Goal: Information Seeking & Learning: Learn about a topic

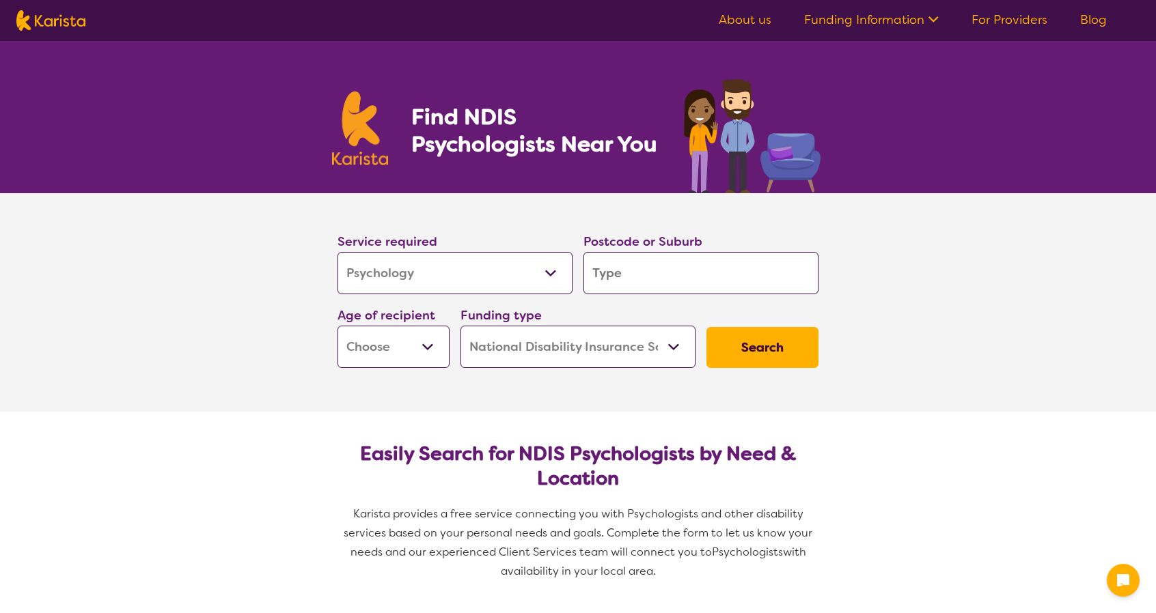
select select "Psychology"
select select "NDIS"
select select "Psychology"
select select "NDIS"
select select "Psychology"
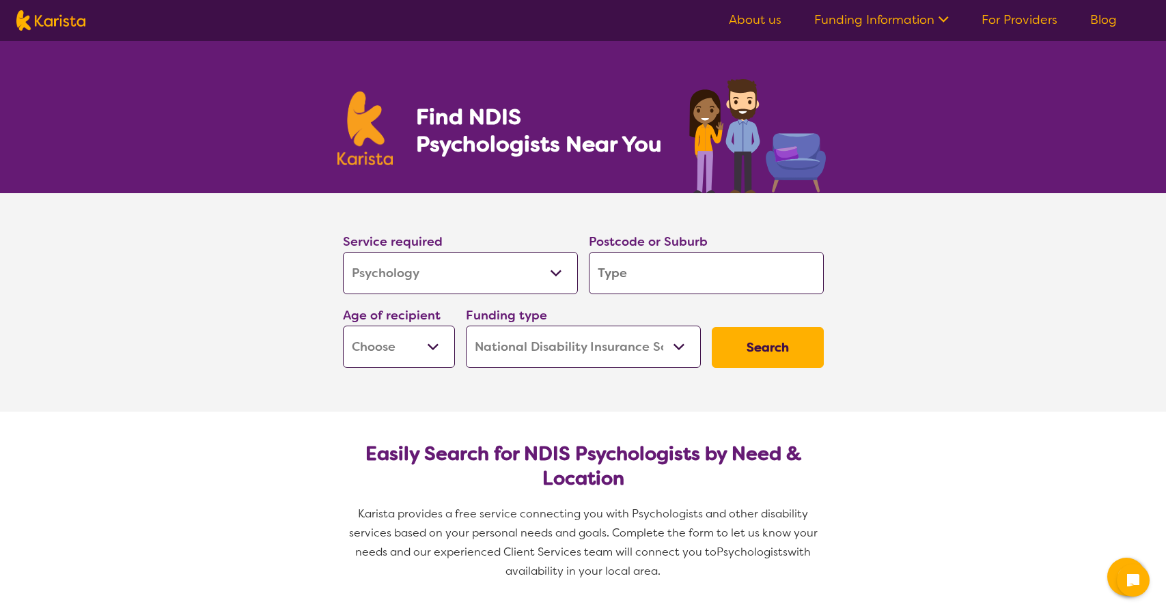
select select "NDIS"
select select "Psychology"
select select "NDIS"
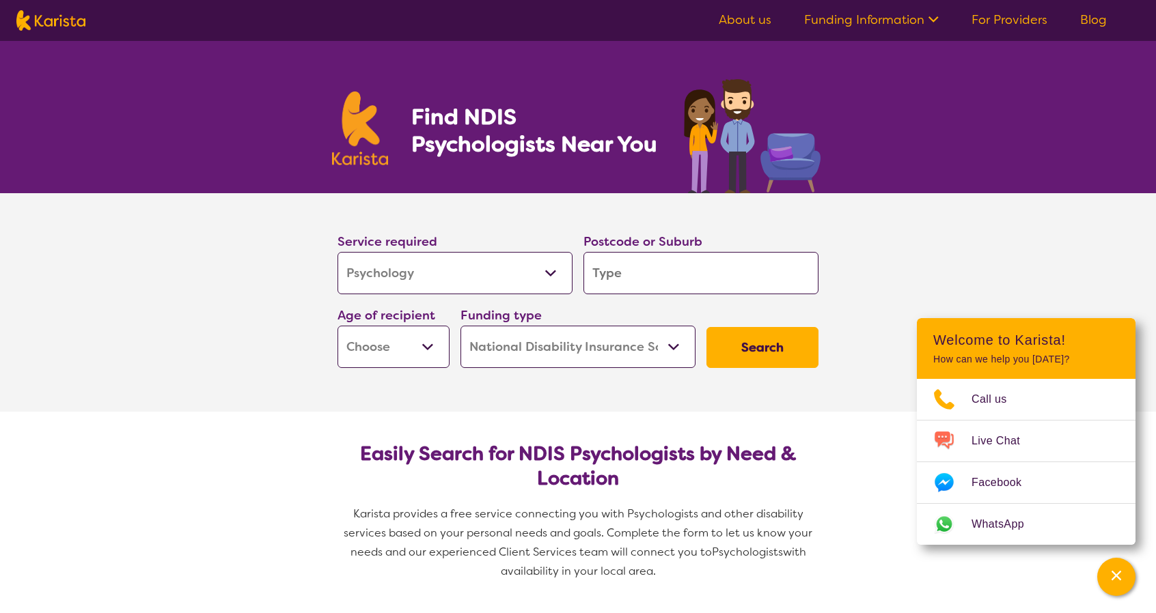
click at [634, 279] on input "search" at bounding box center [700, 273] width 235 height 42
type input "3071"
click at [410, 344] on select "Early Childhood - 0 to 9 Child - 10 to 11 Adolescent - 12 to 17 Adult - 18 to 6…" at bounding box center [393, 347] width 112 height 42
select select "AS"
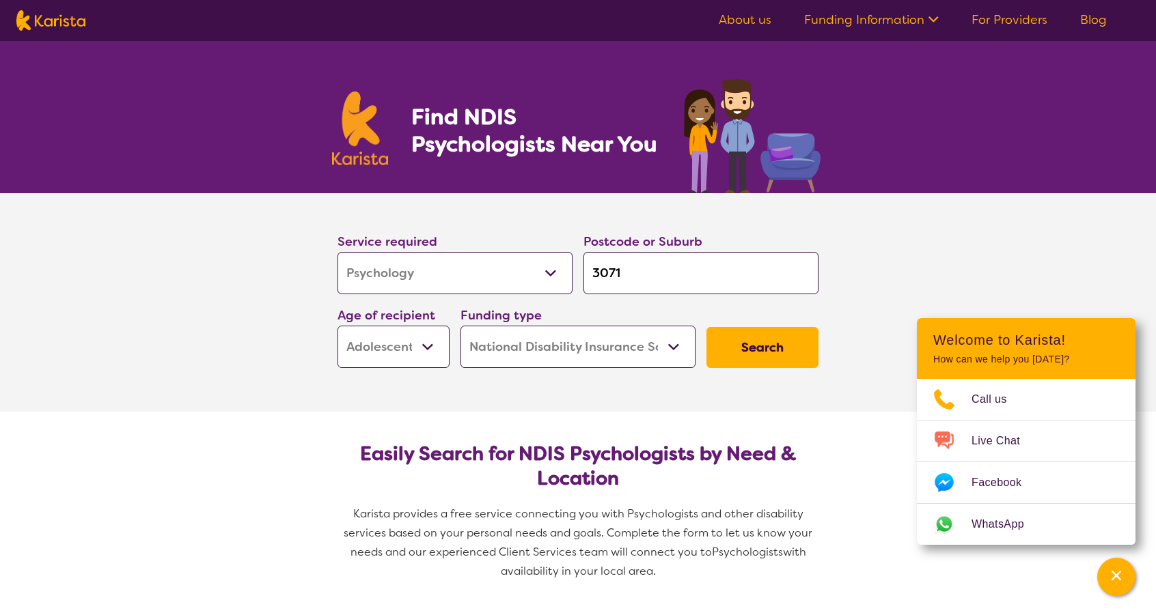
click at [337, 326] on select "Early Childhood - 0 to 9 Child - 10 to 11 Adolescent - 12 to 17 Adult - 18 to 6…" at bounding box center [393, 347] width 112 height 42
select select "AS"
click at [781, 350] on button "Search" at bounding box center [762, 347] width 112 height 41
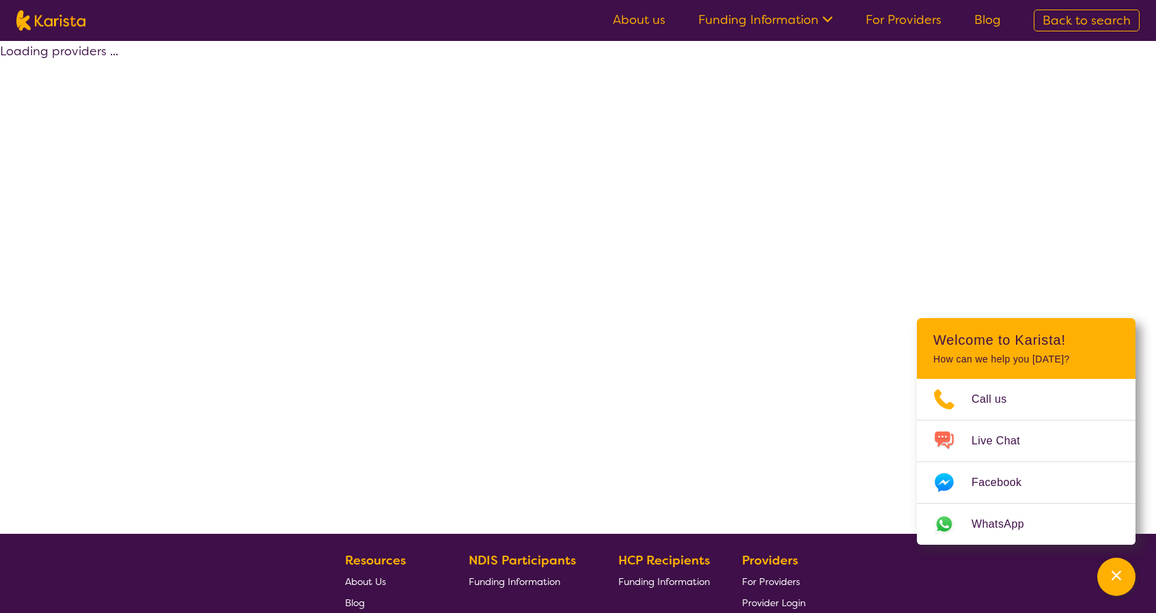
select select "by_score"
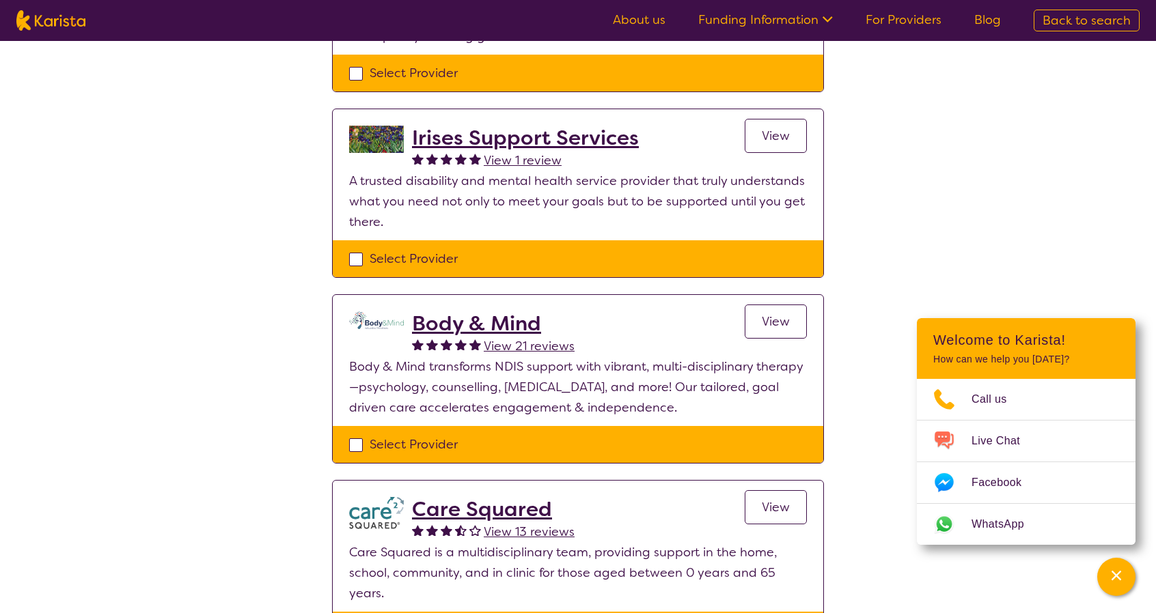
scroll to position [888, 0]
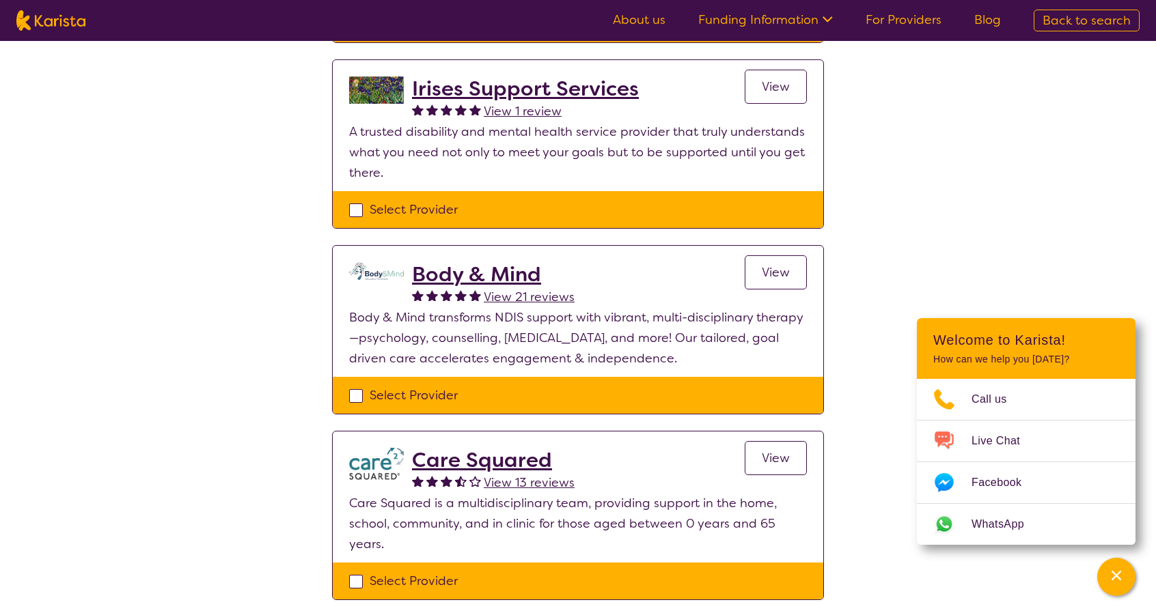
click at [508, 262] on h2 "Body & Mind" at bounding box center [493, 274] width 163 height 25
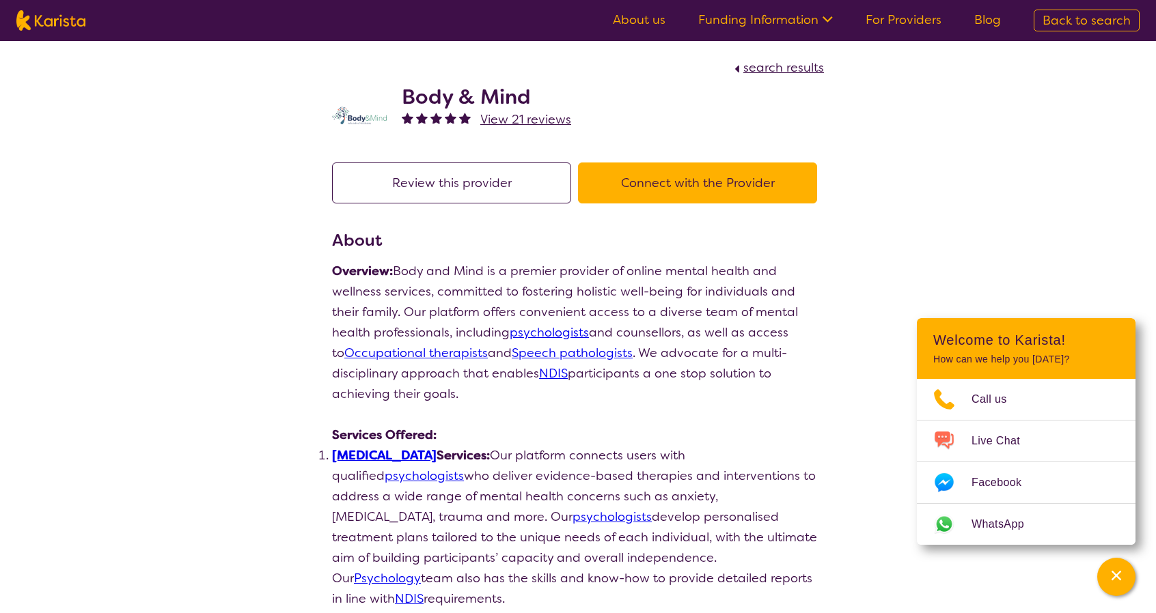
scroll to position [888, 0]
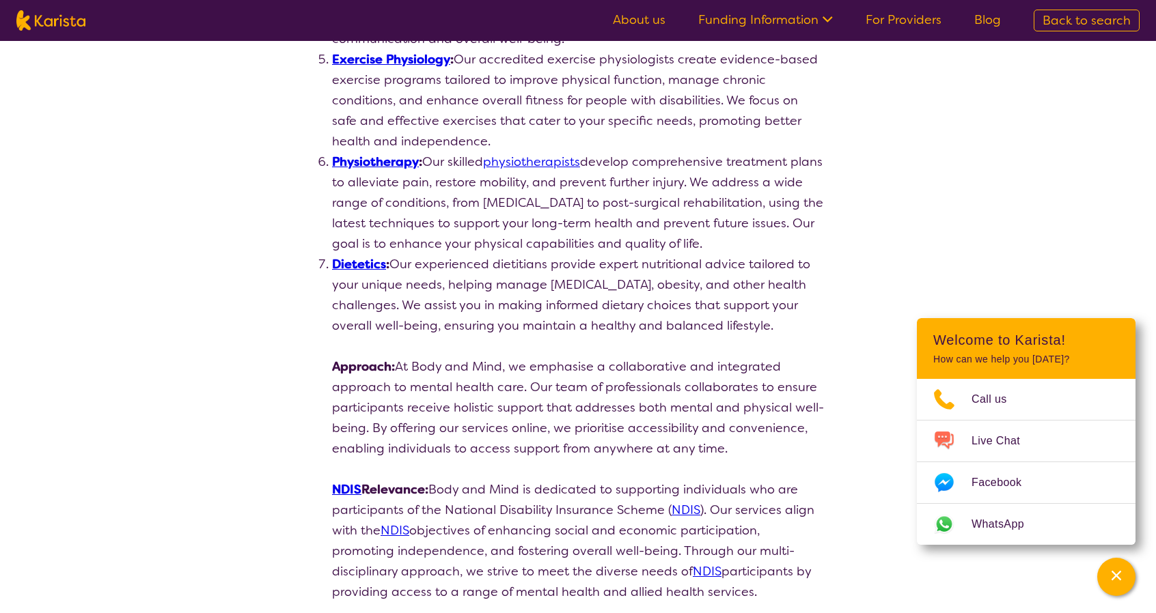
select select "by_score"
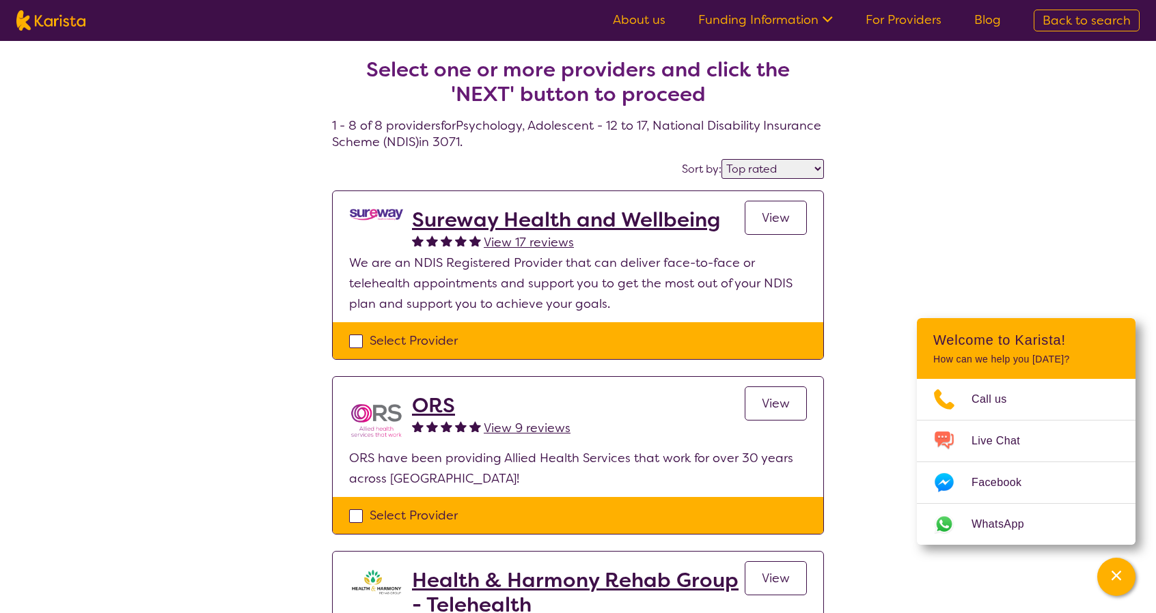
select select "Psychology"
select select "AS"
select select "NDIS"
select select "Psychology"
select select "AS"
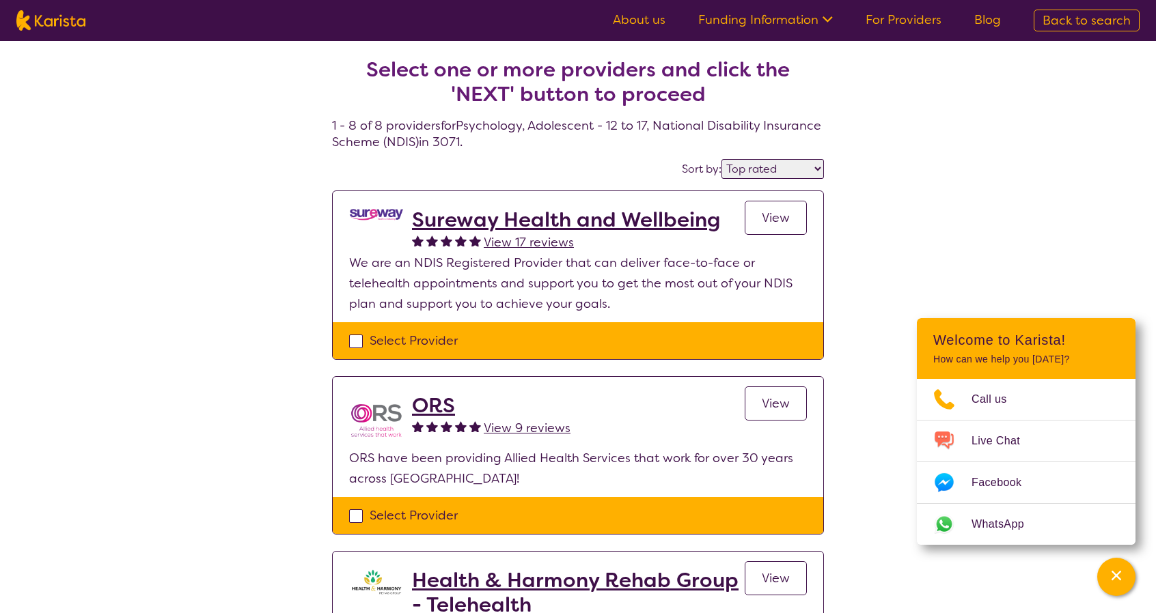
select select "NDIS"
